Goal: Task Accomplishment & Management: Use online tool/utility

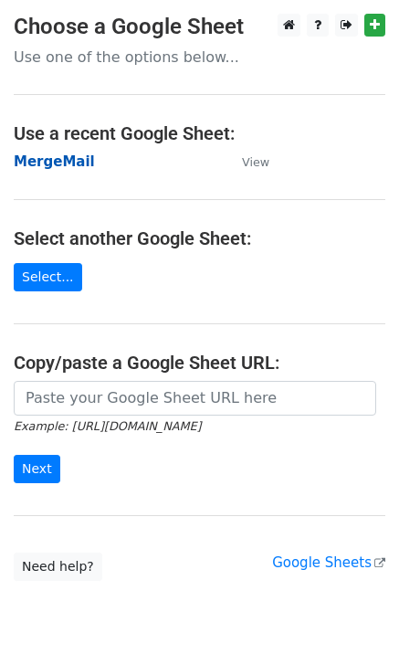
click at [64, 164] on strong "MergeMail" at bounding box center [54, 161] width 81 height 16
click at [78, 167] on strong "MergeMail" at bounding box center [54, 161] width 81 height 16
click at [72, 168] on strong "MergeMail" at bounding box center [54, 161] width 81 height 16
click at [61, 160] on strong "MergeMail" at bounding box center [54, 161] width 81 height 16
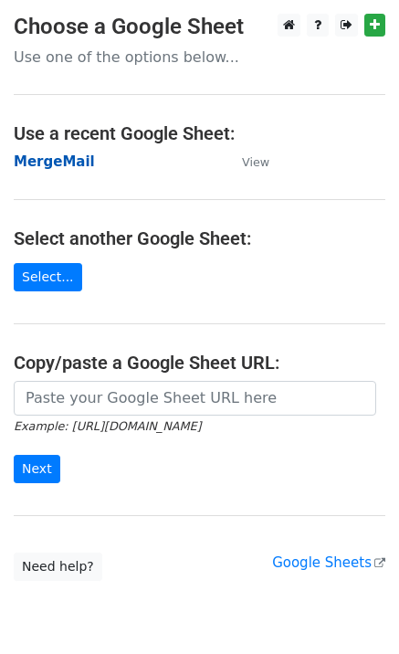
click at [30, 163] on strong "MergeMail" at bounding box center [54, 161] width 81 height 16
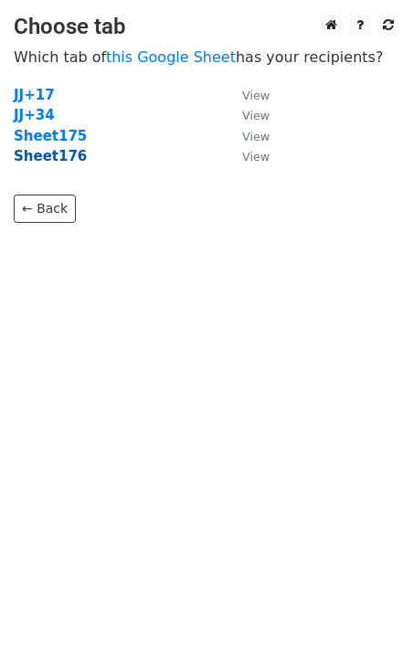
click at [69, 159] on strong "Sheet176" at bounding box center [50, 156] width 73 height 16
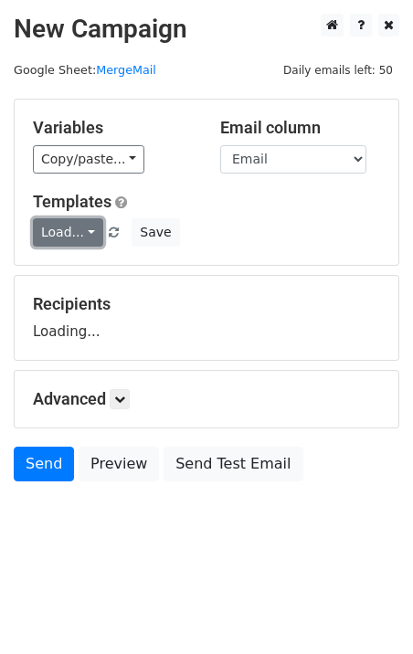
click at [75, 238] on link "Load..." at bounding box center [68, 232] width 70 height 28
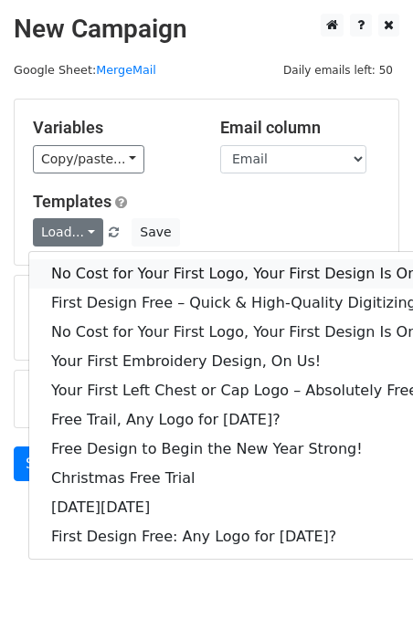
click at [123, 272] on link "No Cost for Your First Logo, Your First Design Is On Us!" at bounding box center [248, 273] width 438 height 29
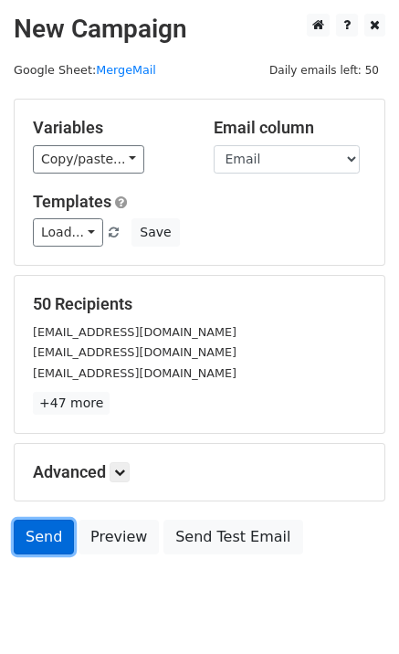
click at [61, 534] on link "Send" at bounding box center [44, 537] width 60 height 35
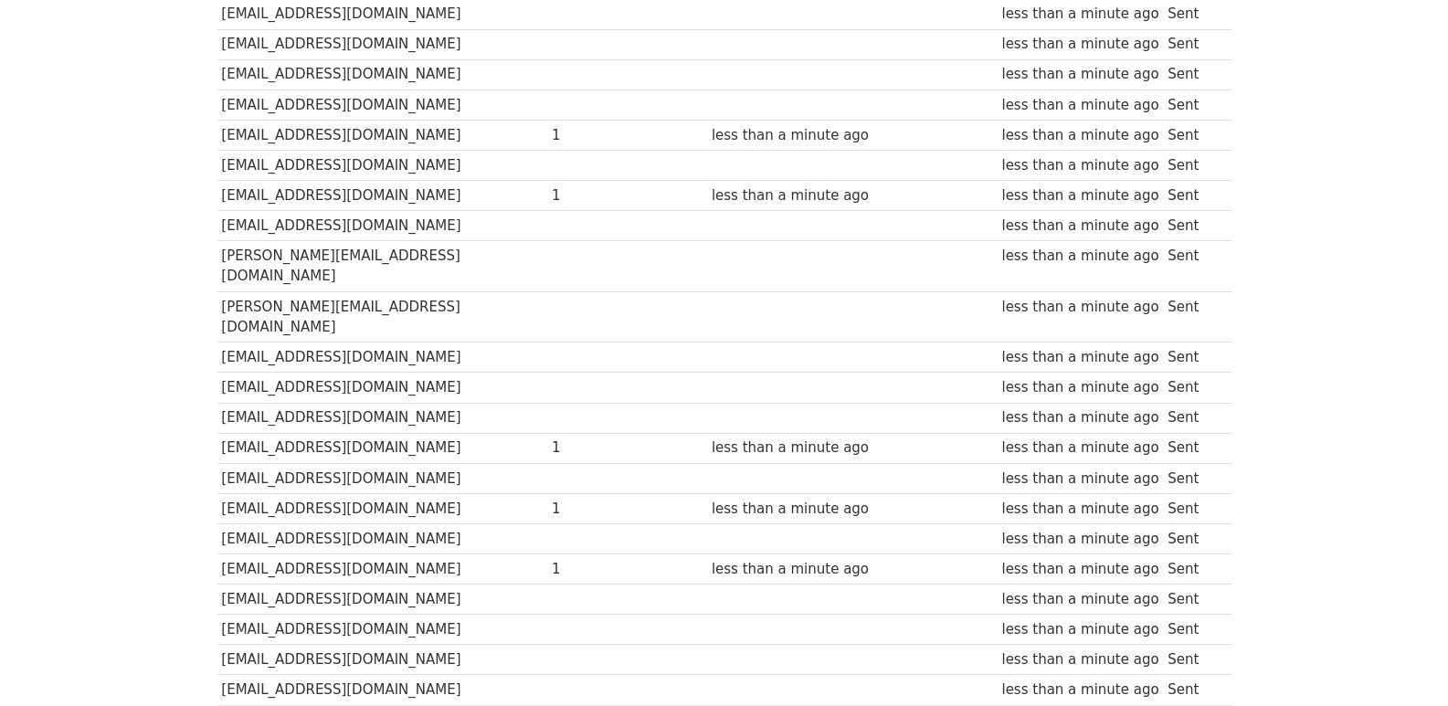
scroll to position [1271, 0]
